Goal: Task Accomplishment & Management: Manage account settings

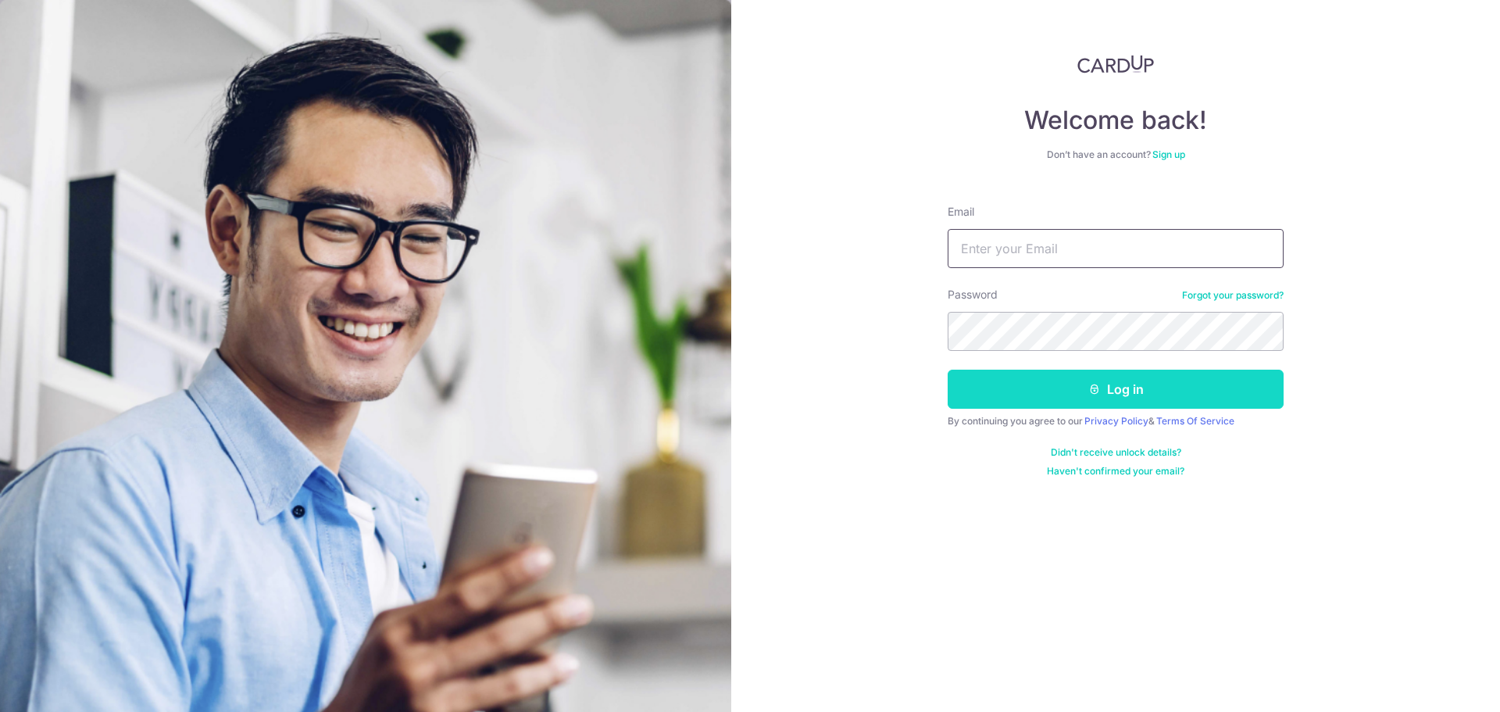
type input "[EMAIL_ADDRESS][DOMAIN_NAME]"
click at [1040, 385] on button "Log in" at bounding box center [1116, 389] width 336 height 39
